Goal: Task Accomplishment & Management: Manage account settings

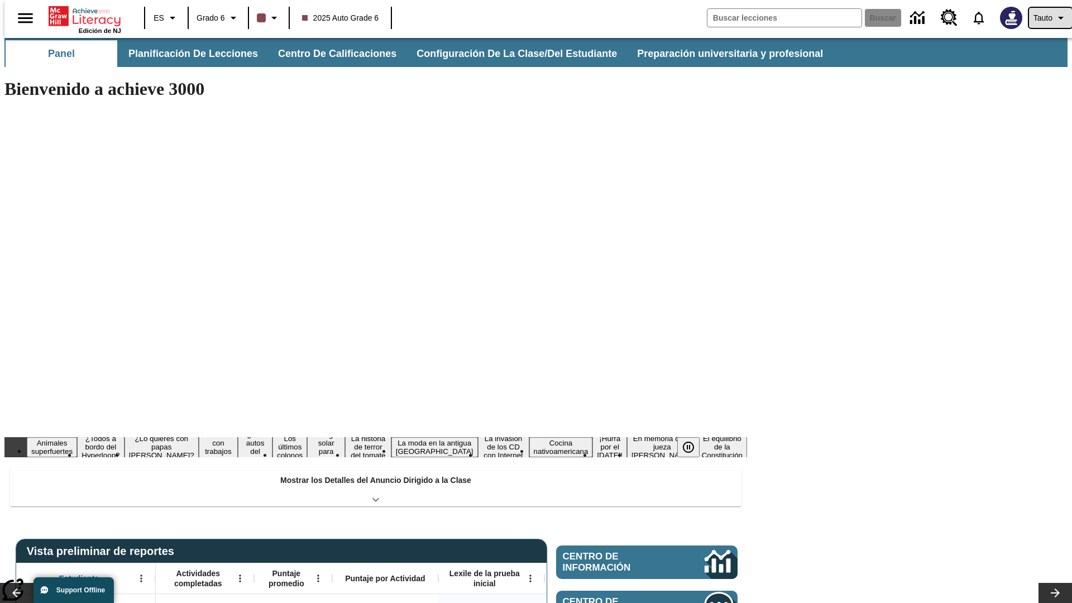
click at [1045, 18] on span "Tauto" at bounding box center [1042, 18] width 19 height 12
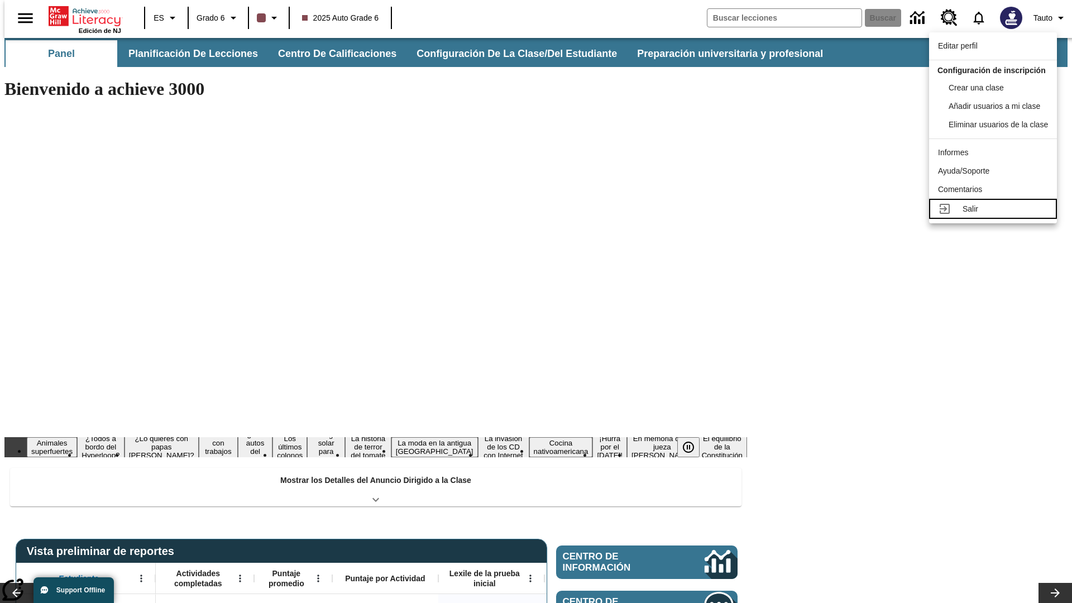
click at [996, 215] on div "Salir" at bounding box center [1004, 209] width 85 height 12
